Goal: Task Accomplishment & Management: Use online tool/utility

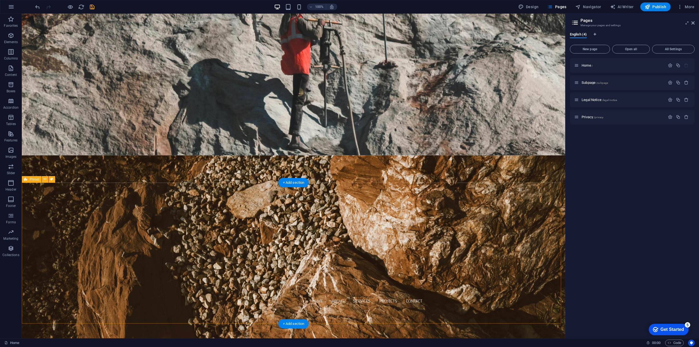
scroll to position [75, 0]
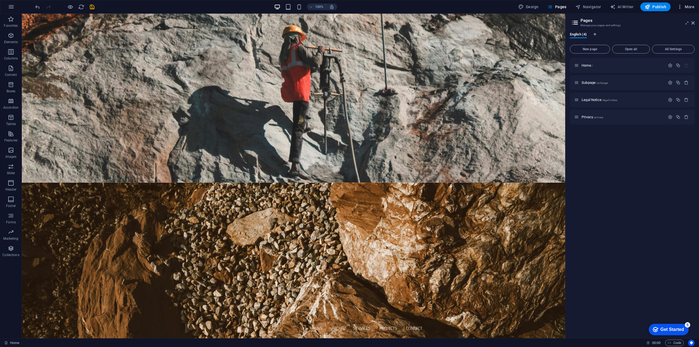
click at [692, 5] on span "More" at bounding box center [685, 6] width 17 height 5
click at [650, 7] on div at bounding box center [349, 173] width 699 height 347
click at [92, 6] on icon "save" at bounding box center [92, 7] width 6 height 6
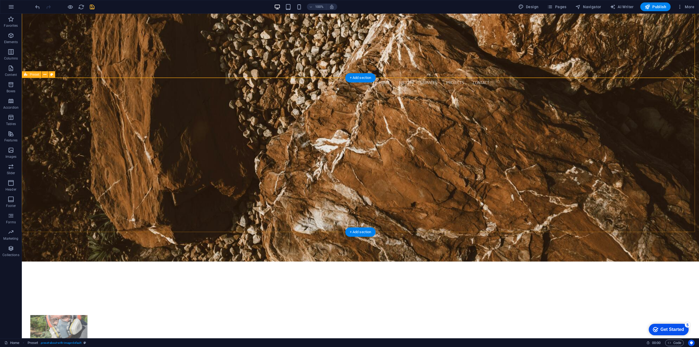
scroll to position [348, 0]
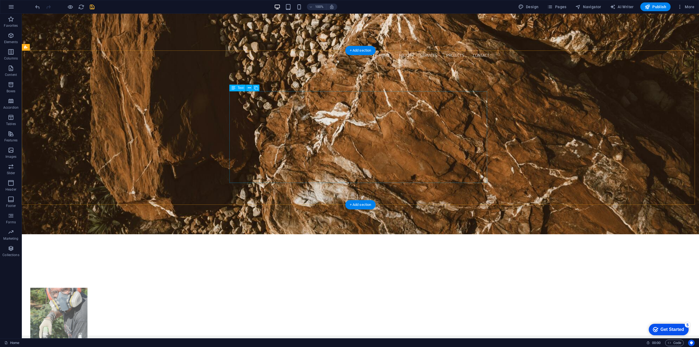
drag, startPoint x: 317, startPoint y: 170, endPoint x: 221, endPoint y: 170, distance: 95.8
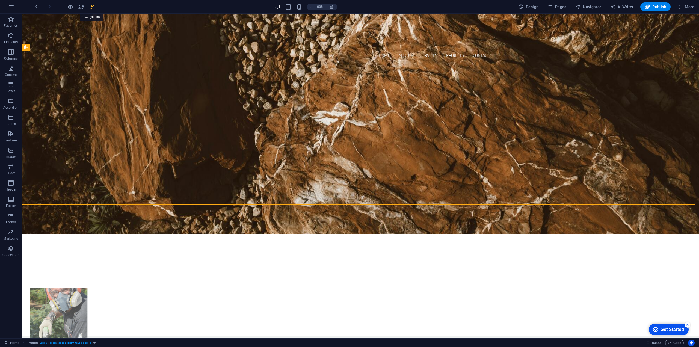
click at [92, 6] on icon "save" at bounding box center [92, 7] width 6 height 6
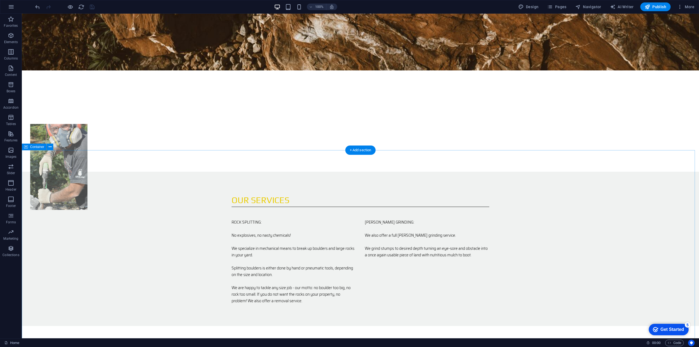
scroll to position [539, 0]
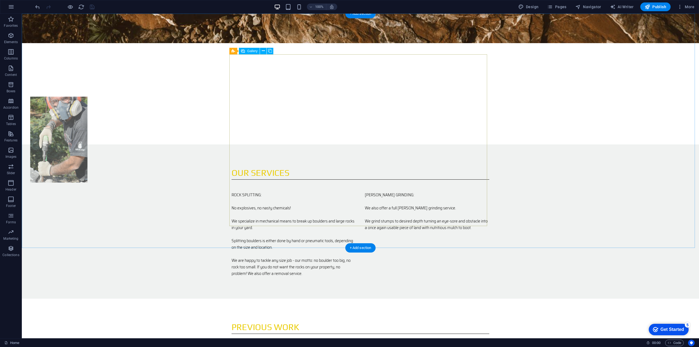
select select "4"
select select "px"
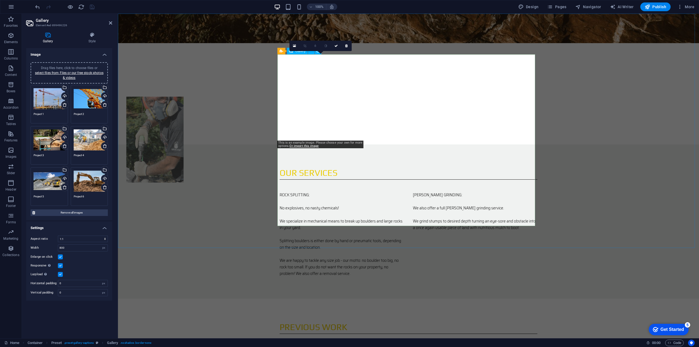
click at [64, 105] on icon at bounding box center [65, 105] width 4 height 4
type textarea "Project 2"
type textarea "Project 3"
type textarea "Project 4"
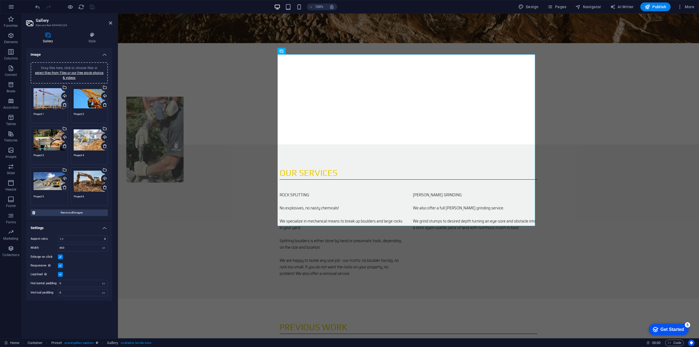
type textarea "Project 5"
type textarea "Project 6"
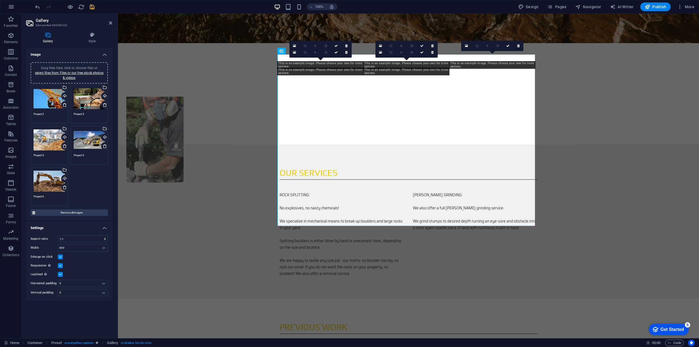
type textarea "Project 1"
type textarea "Project 2"
type textarea "Project 3"
type textarea "Project 4"
type textarea "Project 5"
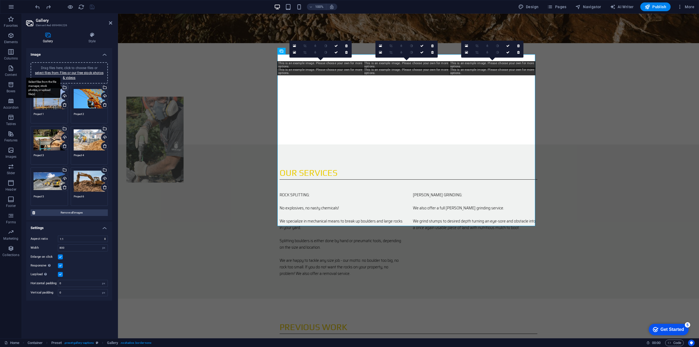
click at [60, 87] on div "Select files from the file manager, stock photos, or upload file(s)" at bounding box center [42, 88] width 35 height 20
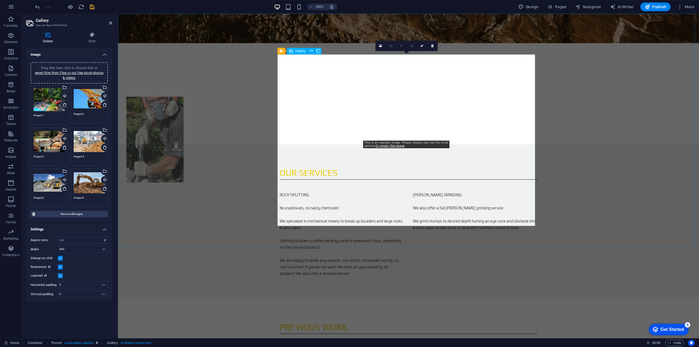
click at [89, 97] on div "Drag files here, click to choose files or select files from Files or our free s…" at bounding box center [89, 99] width 31 height 22
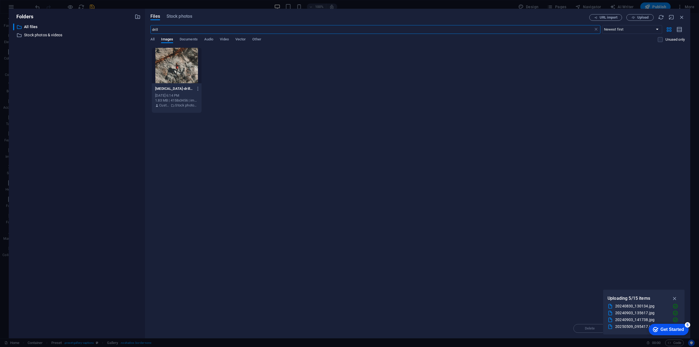
drag, startPoint x: 168, startPoint y: 30, endPoint x: 149, endPoint y: 30, distance: 19.1
click at [149, 30] on div "Files Stock photos URL import Upload drill ​ Newest first Oldest first Name (A-…" at bounding box center [417, 173] width 545 height 329
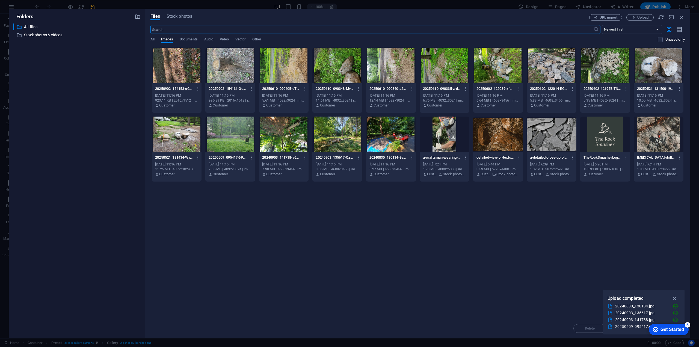
click at [670, 70] on div at bounding box center [659, 65] width 50 height 35
click at [670, 70] on div "1" at bounding box center [659, 65] width 50 height 35
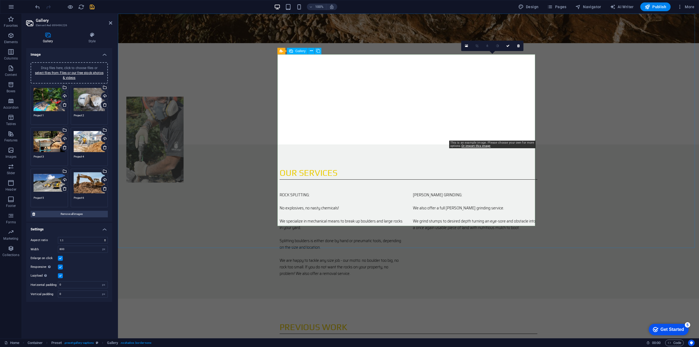
click at [50, 145] on div "Drag files here, click to choose files or select files from Files or our free s…" at bounding box center [49, 141] width 31 height 22
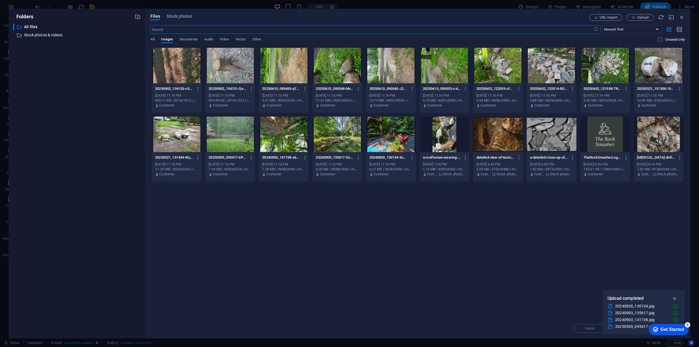
click at [50, 145] on div "​ All files All files ​ Stock photos & videos Stock photos & videos" at bounding box center [76, 178] width 127 height 310
click at [305, 156] on icon "button" at bounding box center [304, 157] width 5 height 5
click at [169, 130] on div at bounding box center [349, 173] width 699 height 347
click at [180, 137] on div at bounding box center [177, 134] width 50 height 35
click at [180, 137] on div "1" at bounding box center [177, 134] width 50 height 35
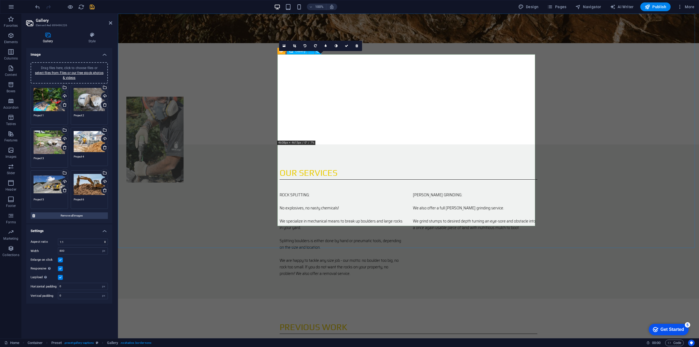
drag, startPoint x: 304, startPoint y: 79, endPoint x: 311, endPoint y: 78, distance: 6.7
drag, startPoint x: 310, startPoint y: 78, endPoint x: 395, endPoint y: 165, distance: 121.2
type textarea "Project 2"
type textarea "Project 3"
type textarea "Project 4"
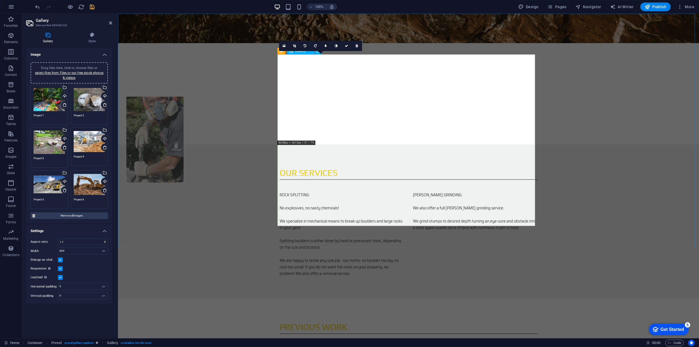
type textarea "Project 5"
type textarea "Project 1"
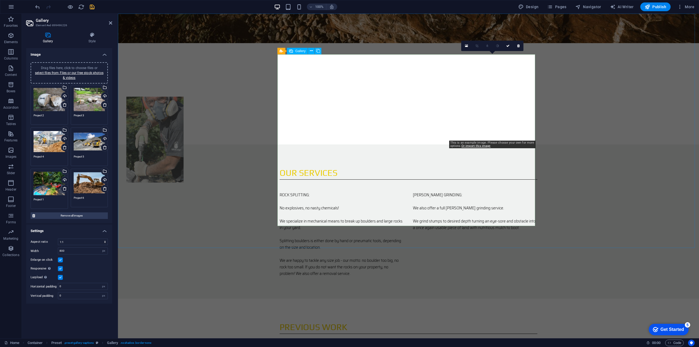
click at [48, 139] on div "Drag files here, click to choose files or select files from Files or our free s…" at bounding box center [49, 141] width 31 height 22
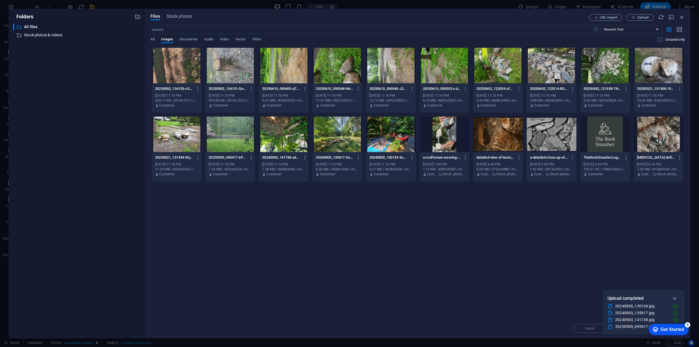
click at [544, 72] on div at bounding box center [552, 65] width 50 height 35
click at [544, 72] on div "1" at bounding box center [552, 65] width 50 height 35
